Goal: Transaction & Acquisition: Purchase product/service

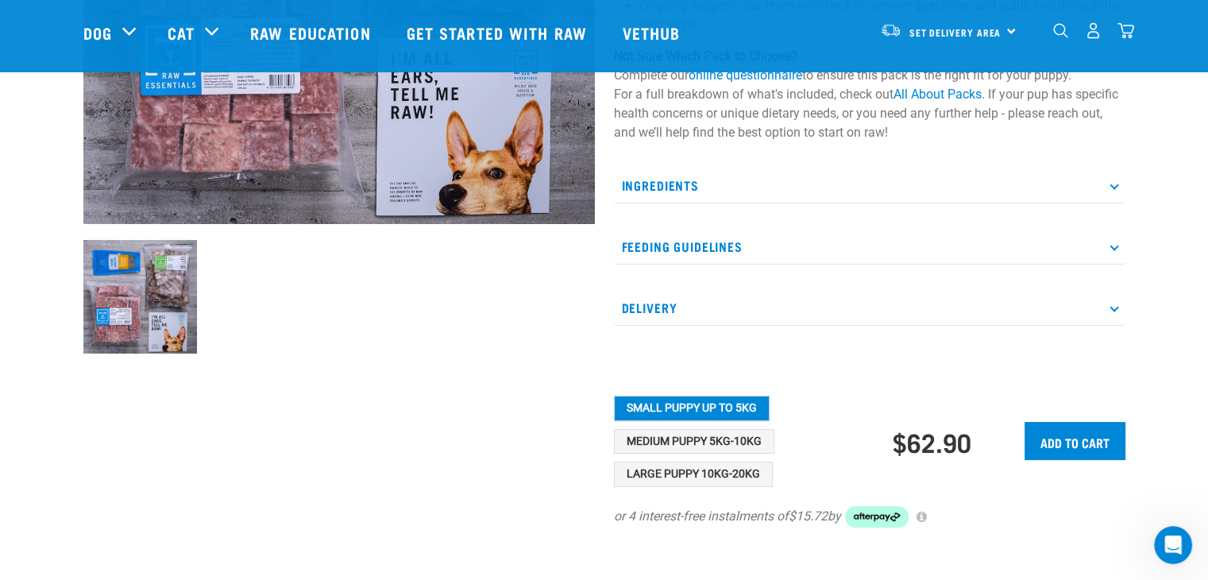
scroll to position [404, 0]
click at [1114, 250] on icon at bounding box center [1114, 245] width 9 height 9
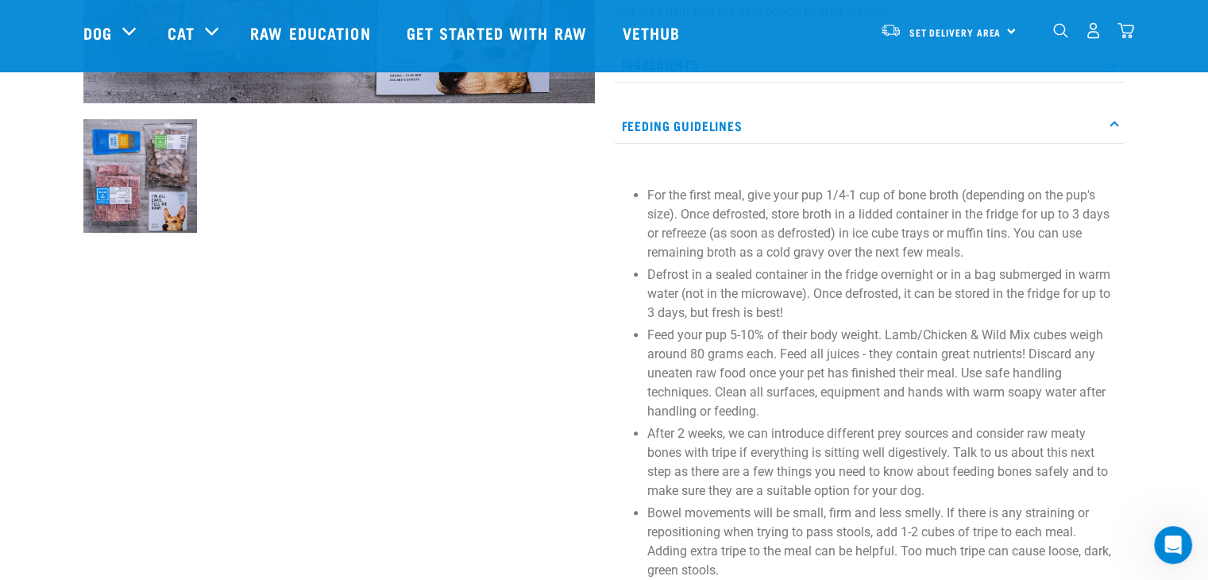
scroll to position [664, 0]
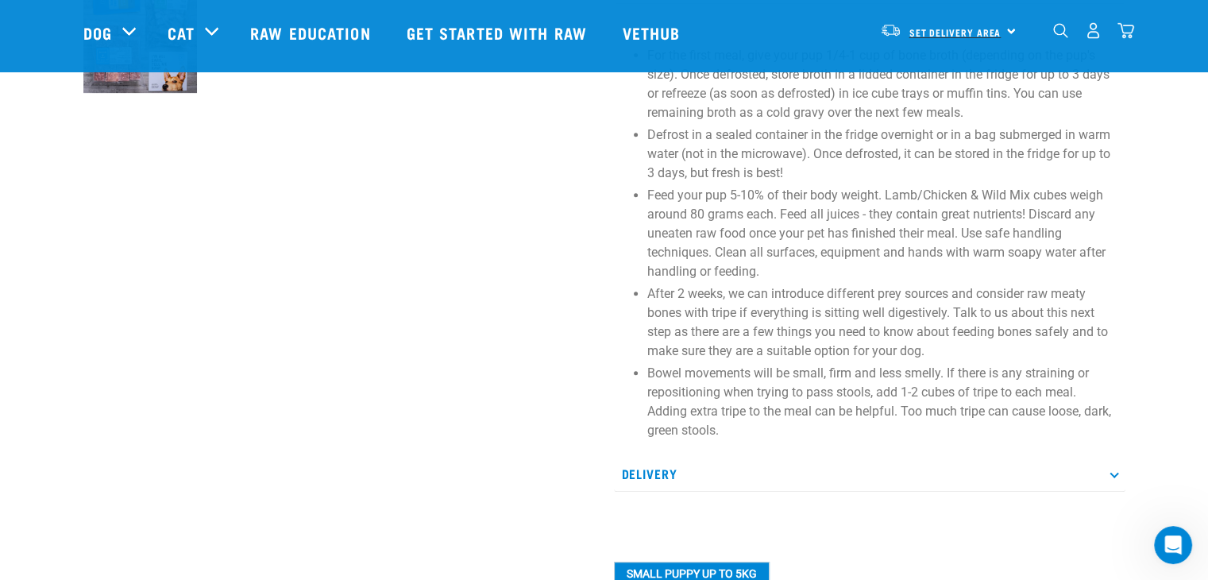
click at [990, 29] on span "Set Delivery Area" at bounding box center [956, 32] width 92 height 6
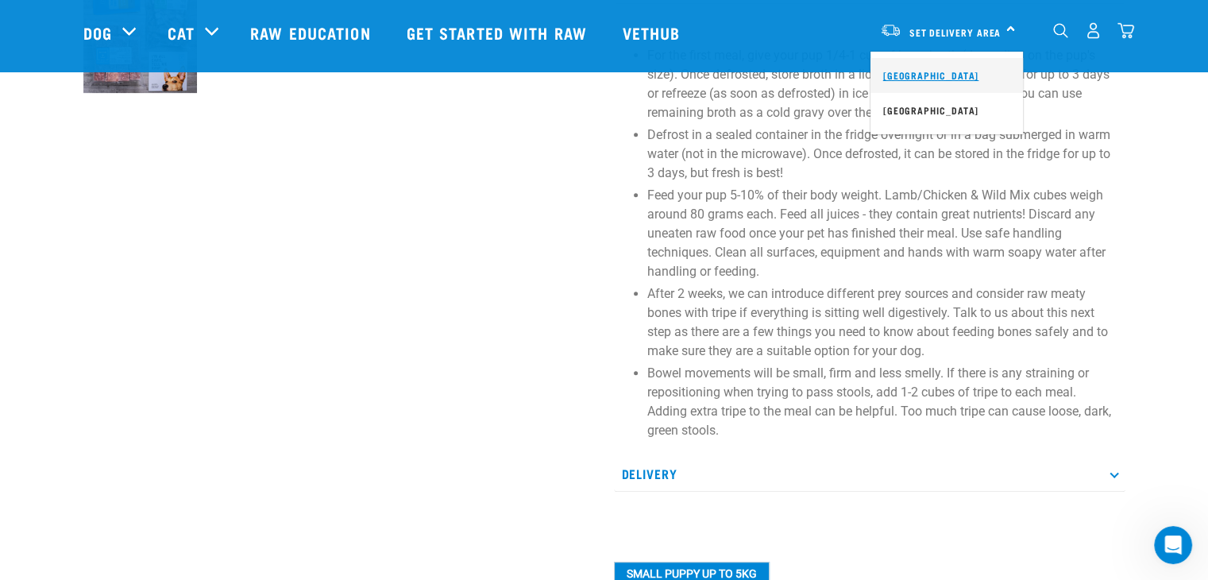
click at [934, 76] on link "[GEOGRAPHIC_DATA]" at bounding box center [947, 75] width 153 height 35
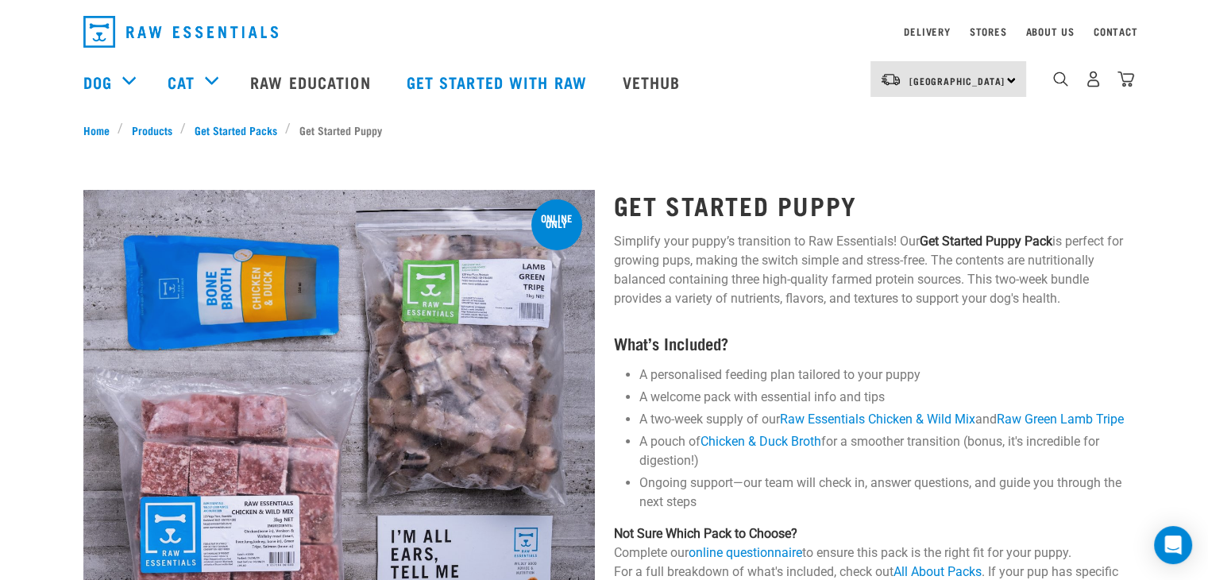
scroll to position [44, 0]
click at [1011, 77] on div "[GEOGRAPHIC_DATA] [GEOGRAPHIC_DATA]" at bounding box center [949, 78] width 156 height 36
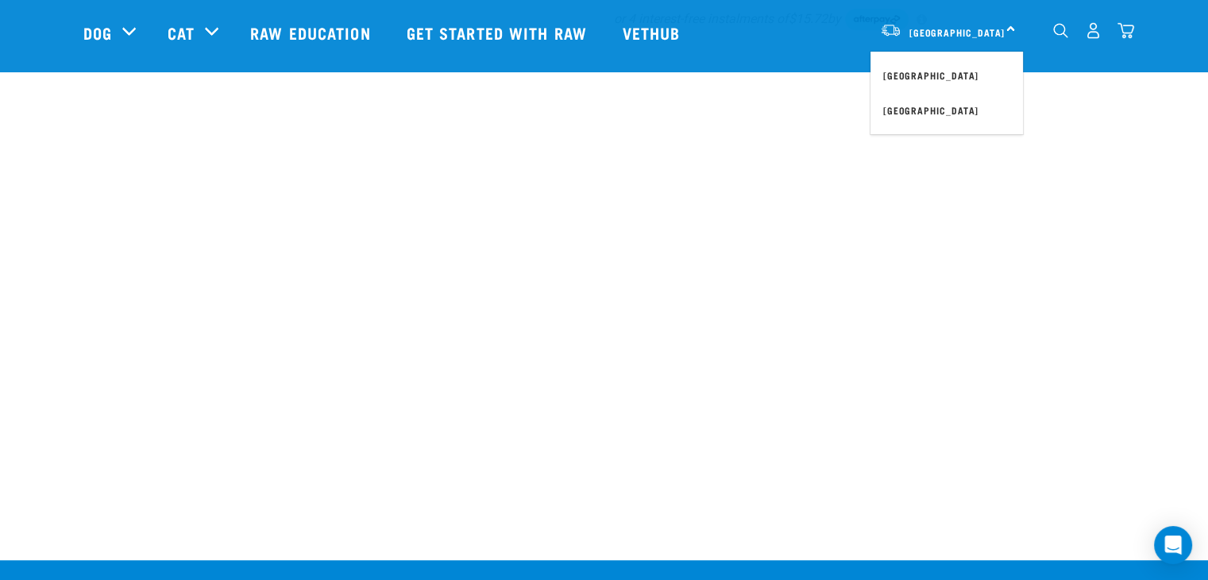
scroll to position [394, 0]
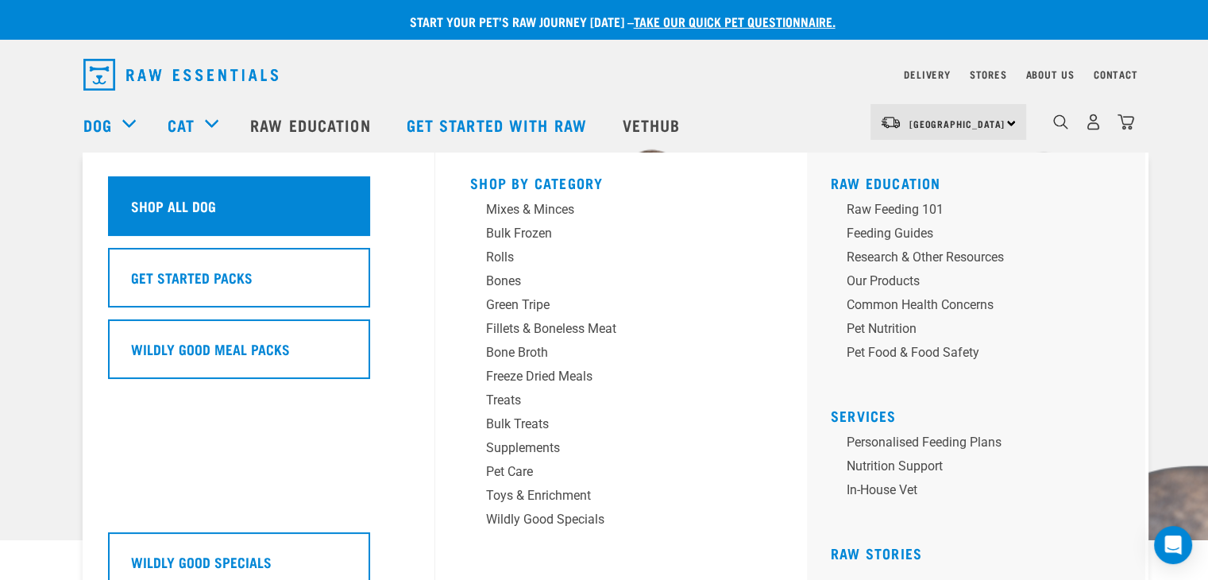
click at [168, 207] on h5 "Shop All Dog" at bounding box center [173, 205] width 85 height 21
